Goal: Task Accomplishment & Management: Manage account settings

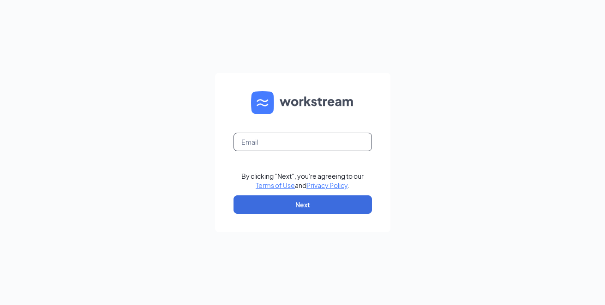
click at [238, 141] on input "text" at bounding box center [302, 142] width 138 height 18
click at [260, 138] on input "text" at bounding box center [302, 142] width 138 height 18
click at [278, 147] on input "text" at bounding box center [302, 142] width 138 height 18
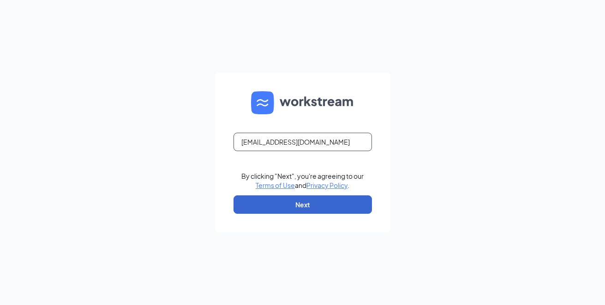
type input "K750038@kfc.com"
click at [332, 203] on button "Next" at bounding box center [302, 205] width 138 height 18
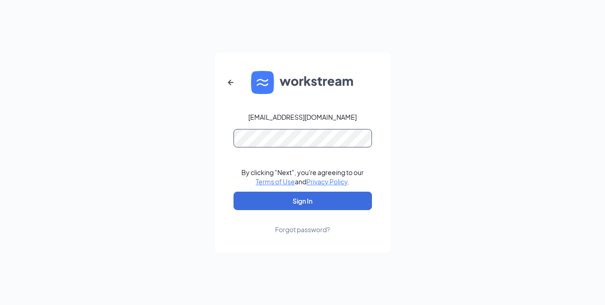
click at [233, 192] on button "Sign In" at bounding box center [302, 201] width 138 height 18
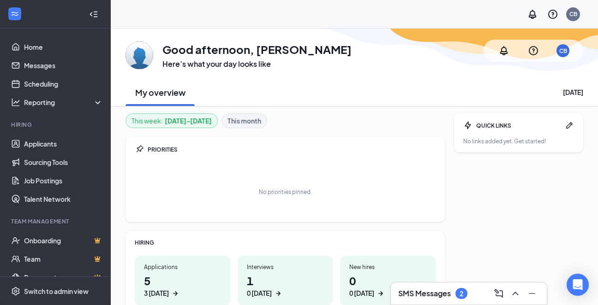
click at [270, 278] on h1 "1 0 today" at bounding box center [285, 285] width 77 height 25
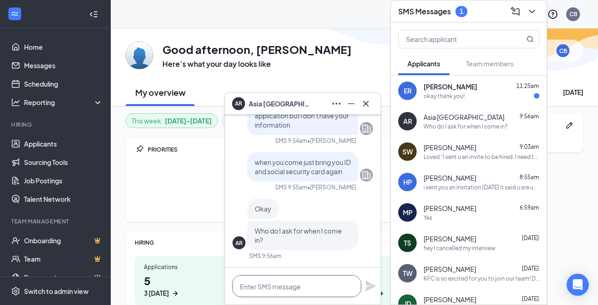
click at [269, 282] on textarea at bounding box center [296, 286] width 129 height 22
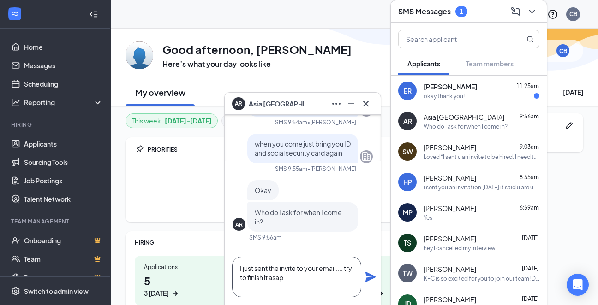
type textarea "I just sent the invite to your email.... try to finish it asap"
click at [372, 278] on icon "Plane" at bounding box center [370, 277] width 10 height 10
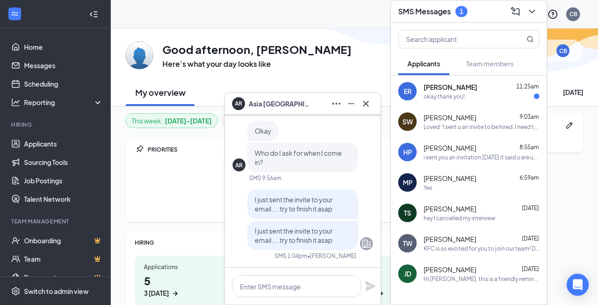
scroll to position [60, 0]
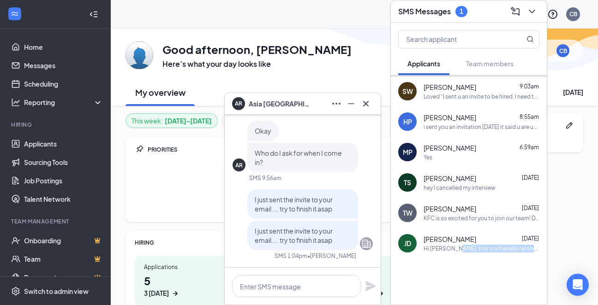
drag, startPoint x: 454, startPoint y: 246, endPoint x: 469, endPoint y: 280, distance: 37.2
click at [469, 280] on div "AR Asia Richmond 1:04pm I just sent the invite to your email.... try to finish …" at bounding box center [469, 160] width 156 height 290
drag, startPoint x: 469, startPoint y: 280, endPoint x: 430, endPoint y: 243, distance: 53.8
drag, startPoint x: 430, startPoint y: 243, endPoint x: 447, endPoint y: 269, distance: 30.9
click at [447, 269] on div at bounding box center [469, 282] width 156 height 46
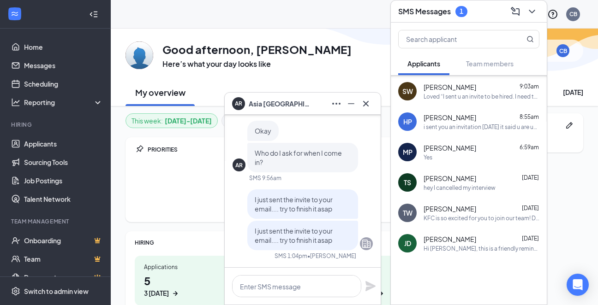
click at [424, 248] on div "Hi Jerri Dobbins, this is a friendly reminder. Your meeting with KFC for Team M…" at bounding box center [481, 249] width 116 height 8
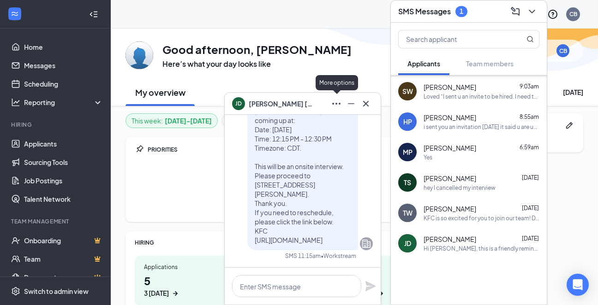
click at [338, 104] on icon "Ellipses" at bounding box center [336, 103] width 11 height 11
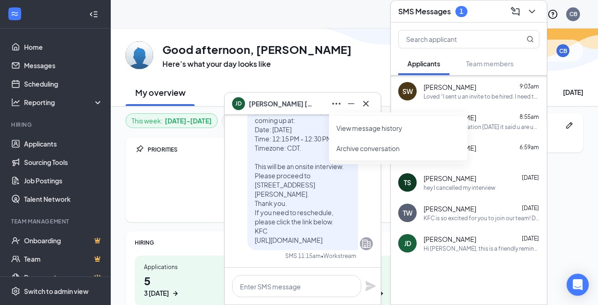
click at [354, 151] on button "Archive conversation" at bounding box center [367, 148] width 63 height 9
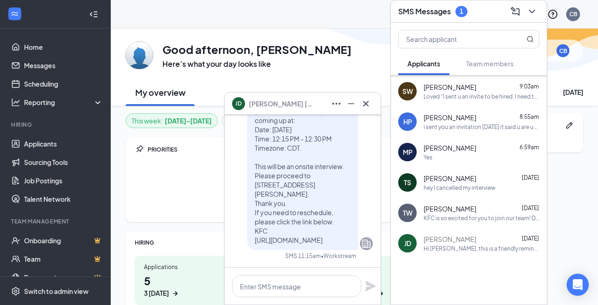
click at [507, 214] on div "Tatum Walsh Sep 10 KFC is so excited for you to join our team! Do you know anyo…" at bounding box center [481, 213] width 116 height 18
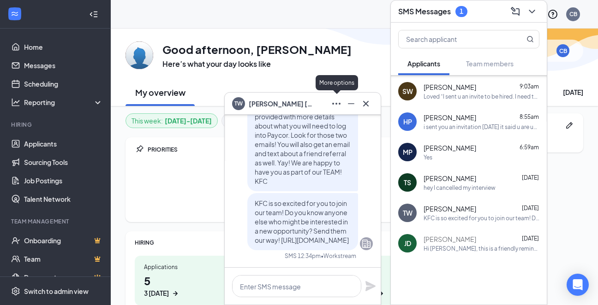
click at [334, 105] on icon "Ellipses" at bounding box center [336, 103] width 11 height 11
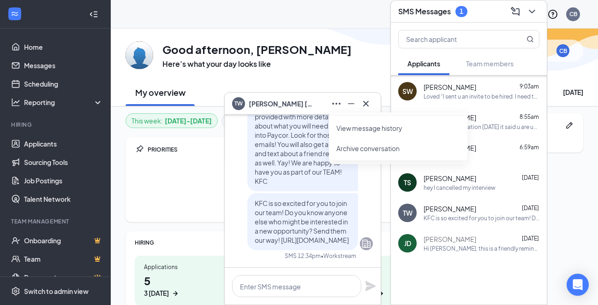
click at [341, 149] on button "Archive conversation" at bounding box center [367, 148] width 63 height 9
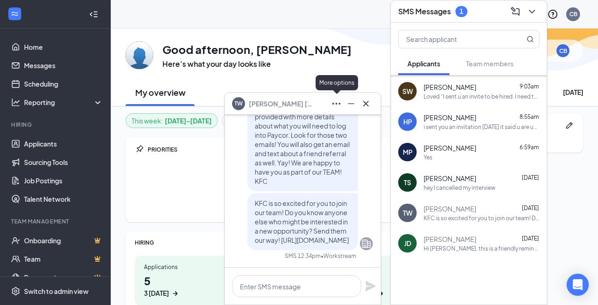
click at [336, 105] on icon "Ellipses" at bounding box center [336, 103] width 11 height 11
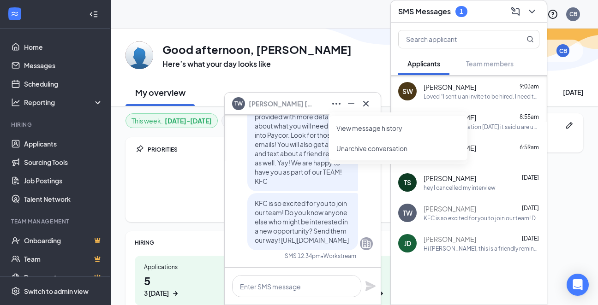
click at [344, 149] on button "Unarchive conversation" at bounding box center [371, 148] width 71 height 9
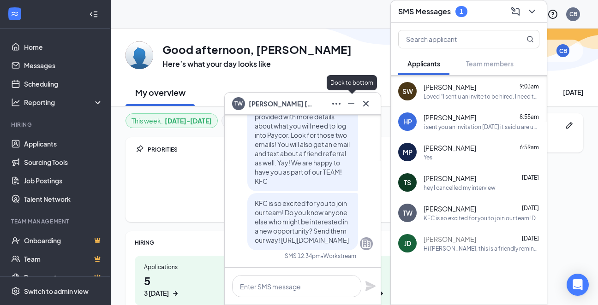
click at [352, 104] on icon "Minimize" at bounding box center [350, 103] width 11 height 11
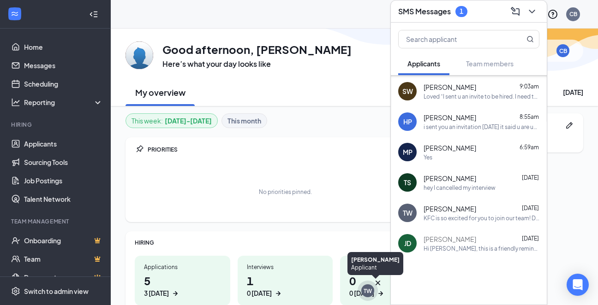
click at [370, 289] on div "TW" at bounding box center [367, 291] width 8 height 8
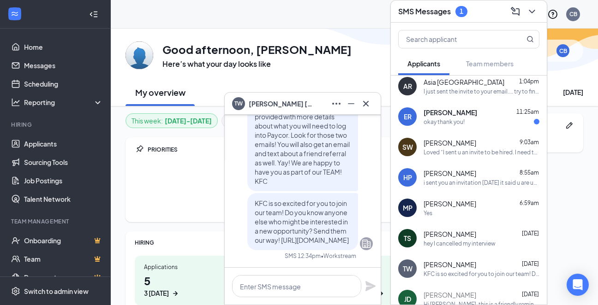
scroll to position [0, 0]
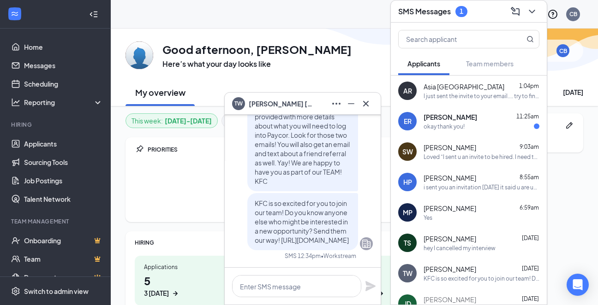
click at [426, 118] on span "[PERSON_NAME]" at bounding box center [450, 117] width 54 height 9
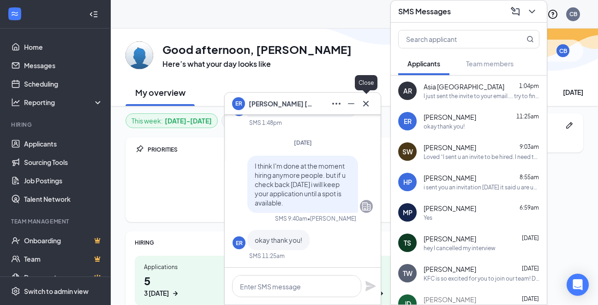
click at [368, 106] on icon "Cross" at bounding box center [365, 103] width 11 height 11
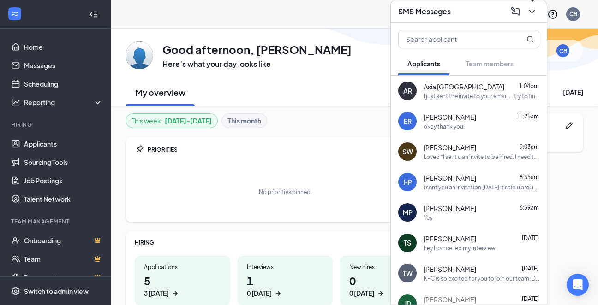
click at [535, 12] on icon "ChevronDown" at bounding box center [531, 11] width 11 height 11
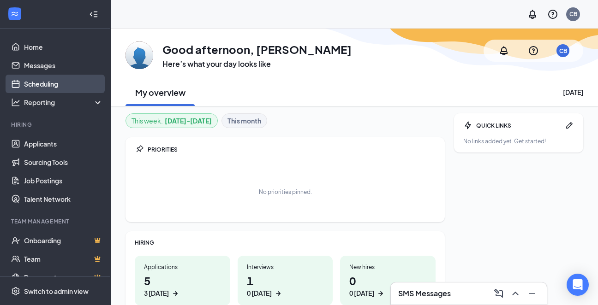
click at [43, 80] on link "Scheduling" at bounding box center [63, 84] width 79 height 18
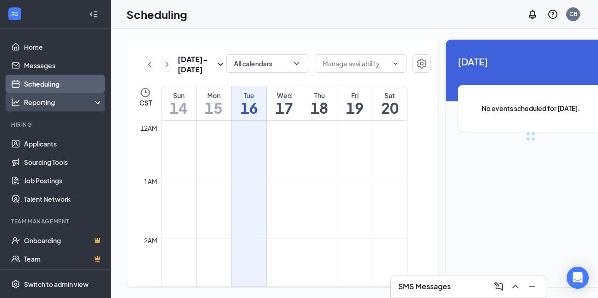
scroll to position [453, 0]
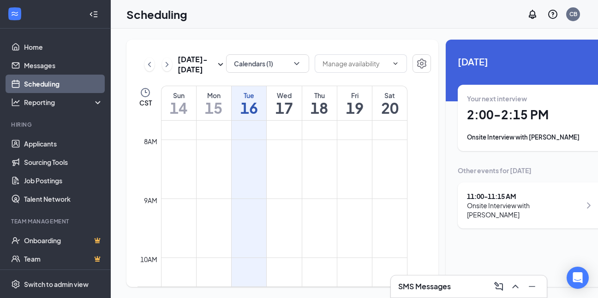
click at [492, 202] on div "Onsite Interview with Skyler Maulding" at bounding box center [524, 210] width 114 height 18
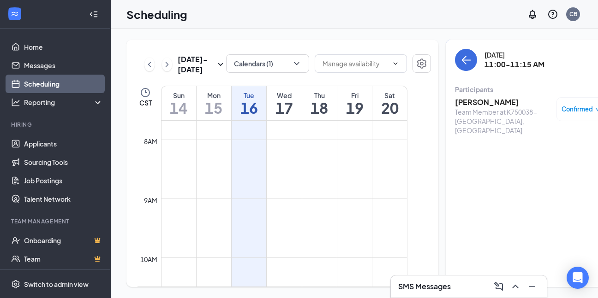
click at [563, 108] on span "Confirmed" at bounding box center [576, 109] width 31 height 9
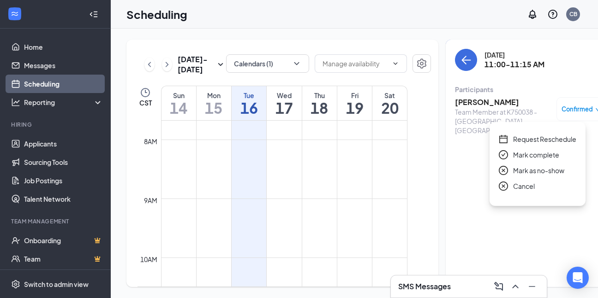
click at [536, 171] on span "Mark as no-show" at bounding box center [538, 171] width 51 height 10
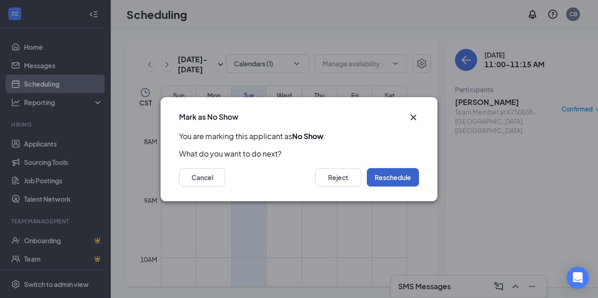
click at [396, 177] on button "Reschedule" at bounding box center [393, 177] width 52 height 18
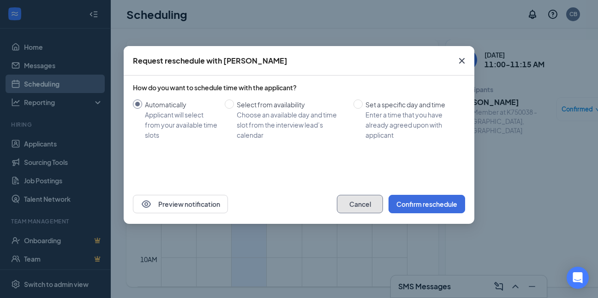
click at [362, 202] on button "Cancel" at bounding box center [360, 204] width 46 height 18
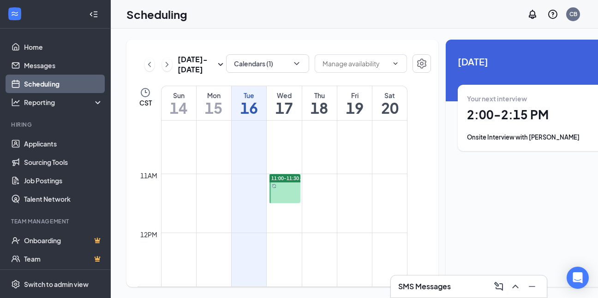
scroll to position [546, 0]
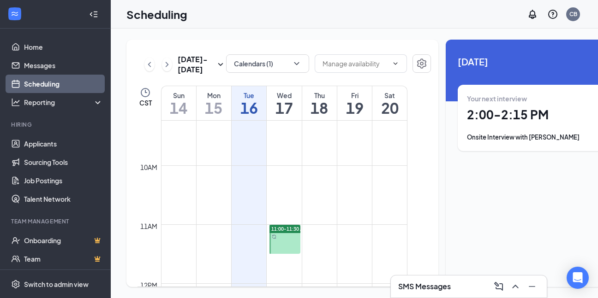
click at [283, 232] on span "11:00-11:30 AM" at bounding box center [289, 229] width 36 height 6
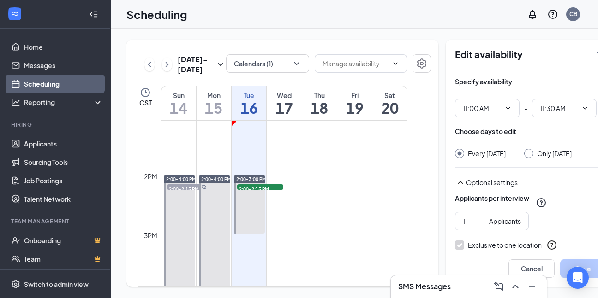
scroll to position [822, 0]
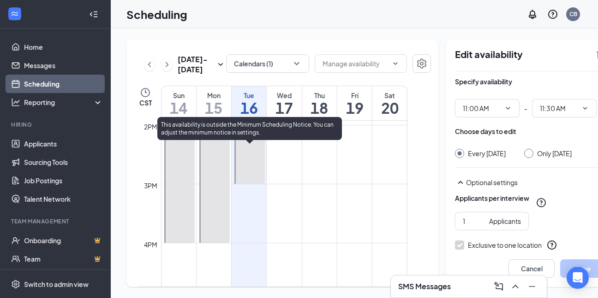
click at [268, 144] on span "2:00-2:15 PM" at bounding box center [260, 139] width 46 height 9
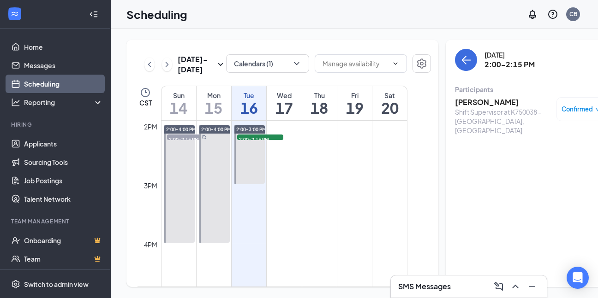
click at [462, 97] on h3 "[PERSON_NAME]" at bounding box center [503, 102] width 97 height 10
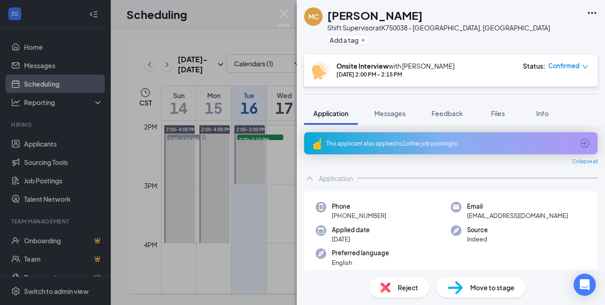
click at [591, 12] on icon "Ellipses" at bounding box center [591, 12] width 11 height 11
click at [587, 14] on icon "Ellipses" at bounding box center [591, 12] width 11 height 11
click at [540, 36] on link "View full application" at bounding box center [542, 40] width 100 height 9
click at [244, 85] on div "MC Melissa Coffey Shift Supervisor at K750038 - Columbia, KY Add a tag Onsite I…" at bounding box center [302, 152] width 605 height 305
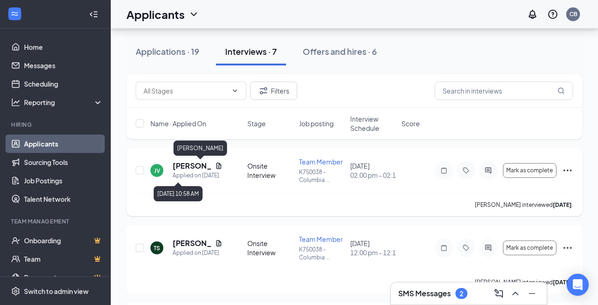
scroll to position [92, 0]
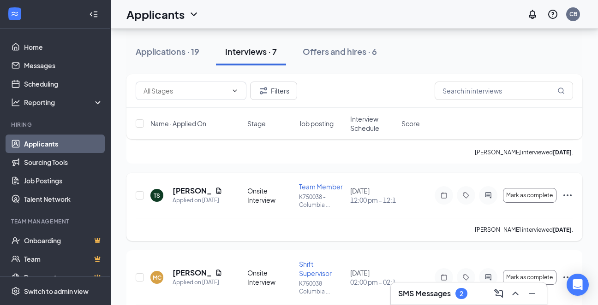
click at [566, 196] on icon "Ellipses" at bounding box center [567, 195] width 11 height 11
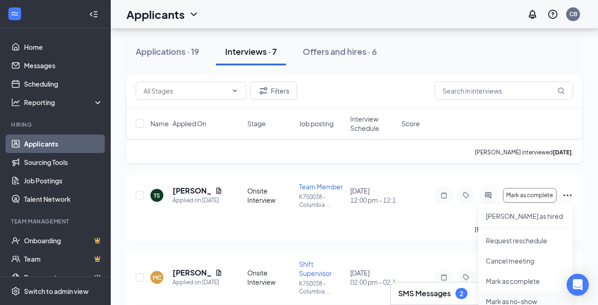
click at [510, 303] on p "Mark as no-show" at bounding box center [525, 301] width 79 height 9
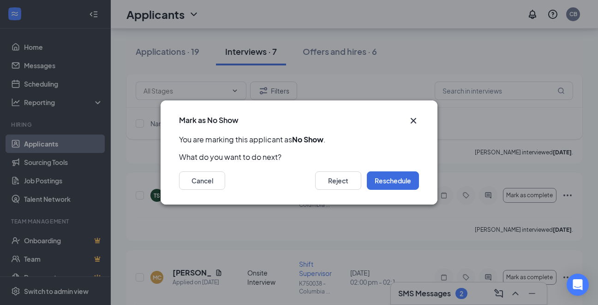
click at [412, 122] on icon "Cross" at bounding box center [414, 121] width 6 height 6
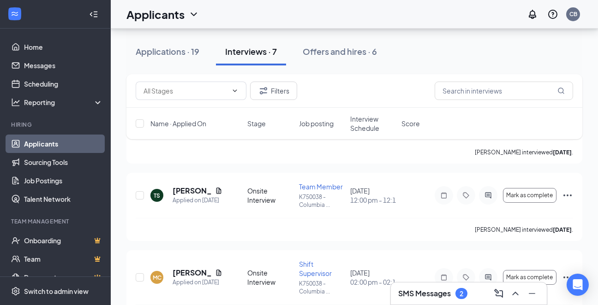
click at [450, 292] on h3 "SMS Messages" at bounding box center [424, 294] width 53 height 10
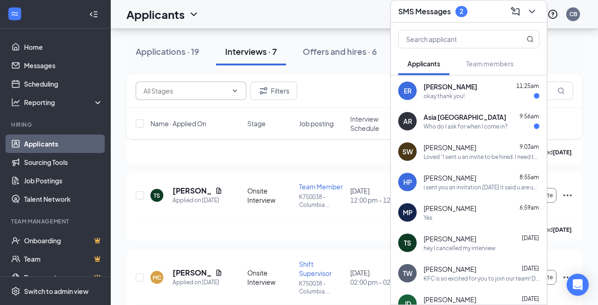
click at [184, 93] on input "text" at bounding box center [185, 91] width 84 height 10
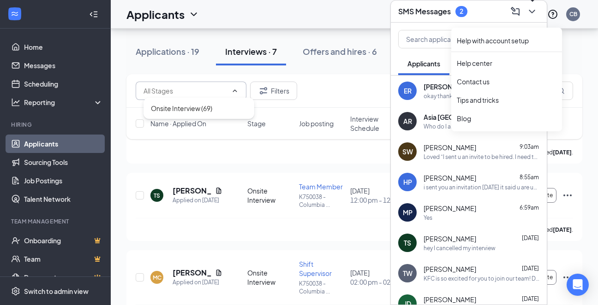
click at [527, 10] on icon "ChevronDown" at bounding box center [531, 11] width 11 height 11
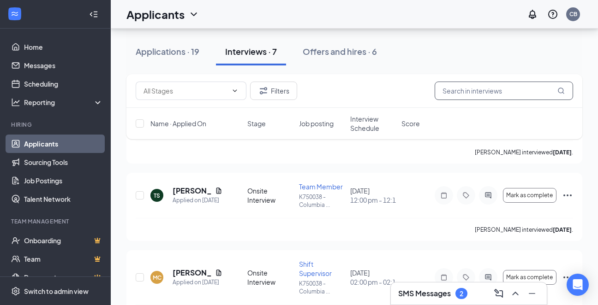
click at [486, 93] on input "text" at bounding box center [504, 91] width 138 height 18
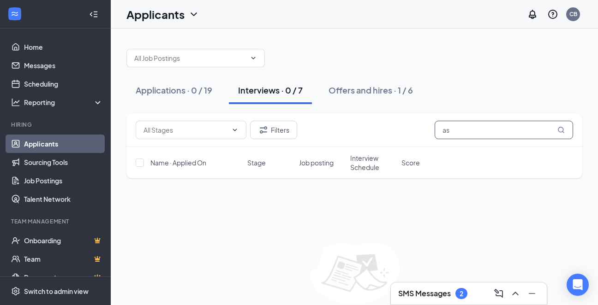
type input "a"
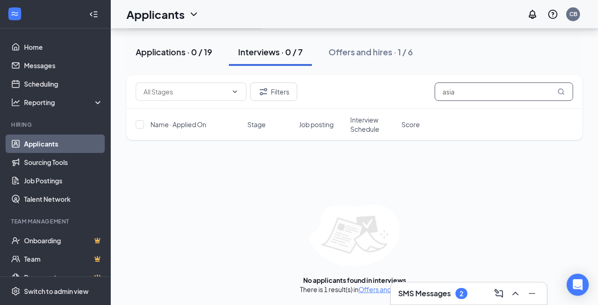
type input "asia"
click at [159, 52] on div "Applications · 0 / 19" at bounding box center [174, 52] width 77 height 12
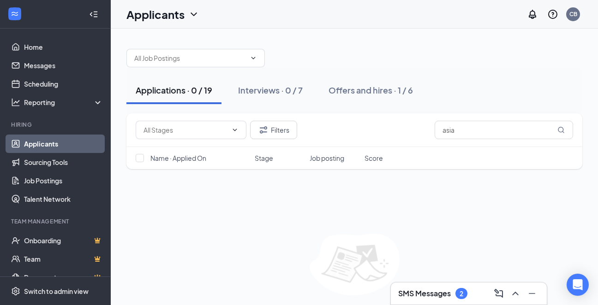
click at [438, 291] on h3 "SMS Messages" at bounding box center [424, 294] width 53 height 10
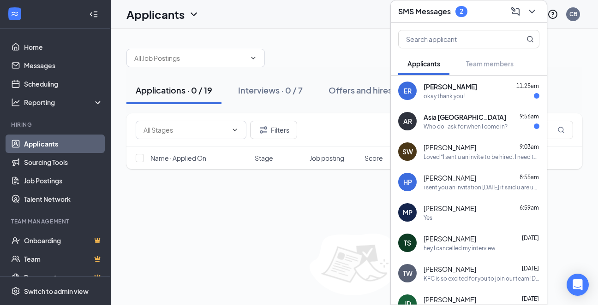
click at [448, 130] on div "Who do I ask for when I come in?" at bounding box center [465, 127] width 84 height 8
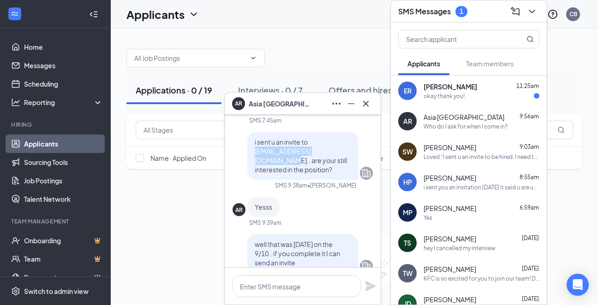
scroll to position [-438, 0]
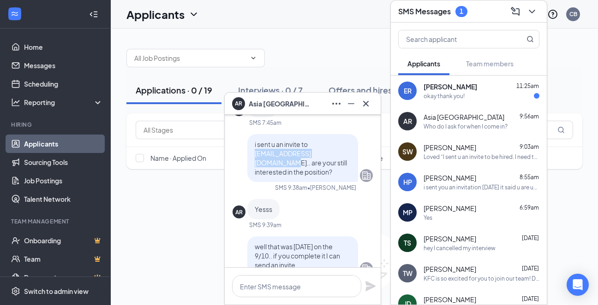
drag, startPoint x: 336, startPoint y: 122, endPoint x: 309, endPoint y: 127, distance: 28.1
click at [309, 134] on div "i sent u an invite to Asiaharrison401@gmail.com.. are your still interested in …" at bounding box center [302, 158] width 111 height 48
copy span "Asiaharrison401@gmail.com."
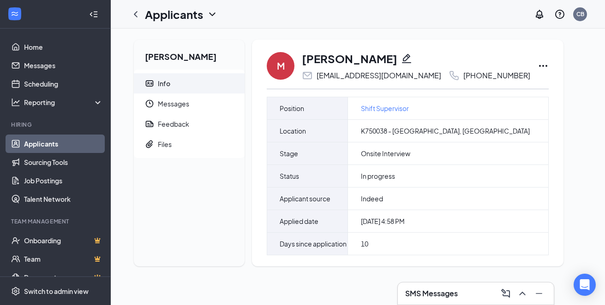
click at [42, 147] on link "Applicants" at bounding box center [63, 144] width 79 height 18
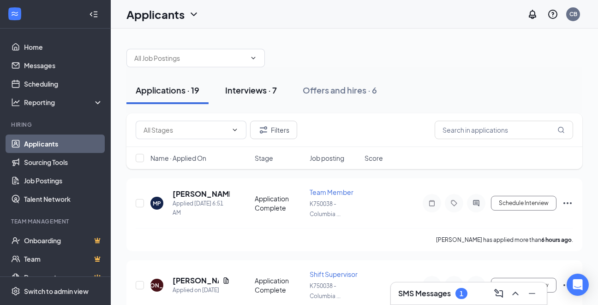
click at [236, 89] on div "Interviews · 7" at bounding box center [251, 90] width 52 height 12
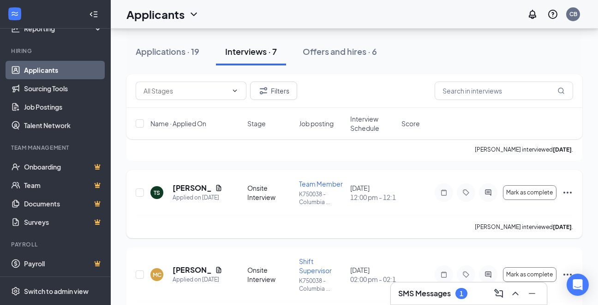
scroll to position [138, 0]
